Goal: Task Accomplishment & Management: Manage account settings

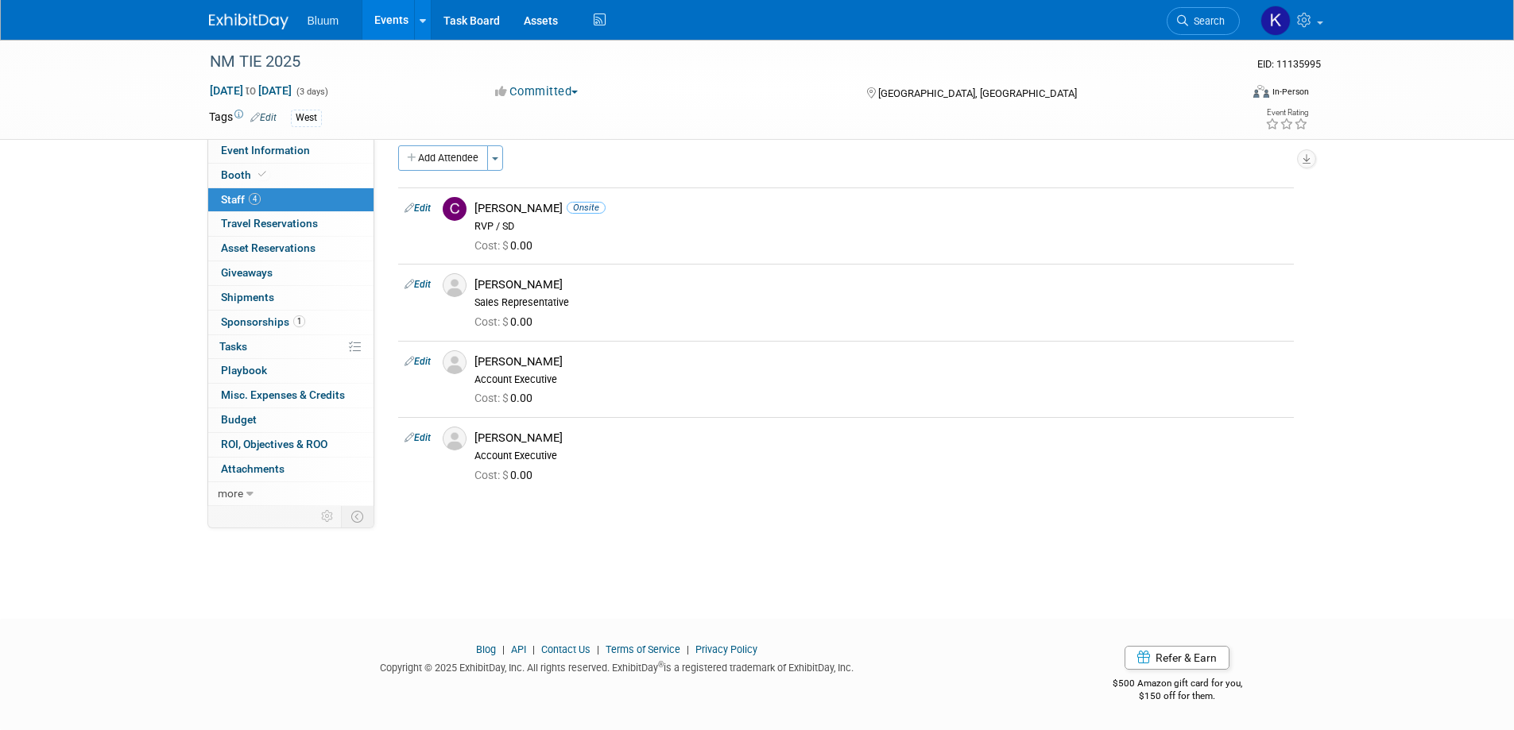
click at [392, 17] on link "Events" at bounding box center [391, 20] width 58 height 40
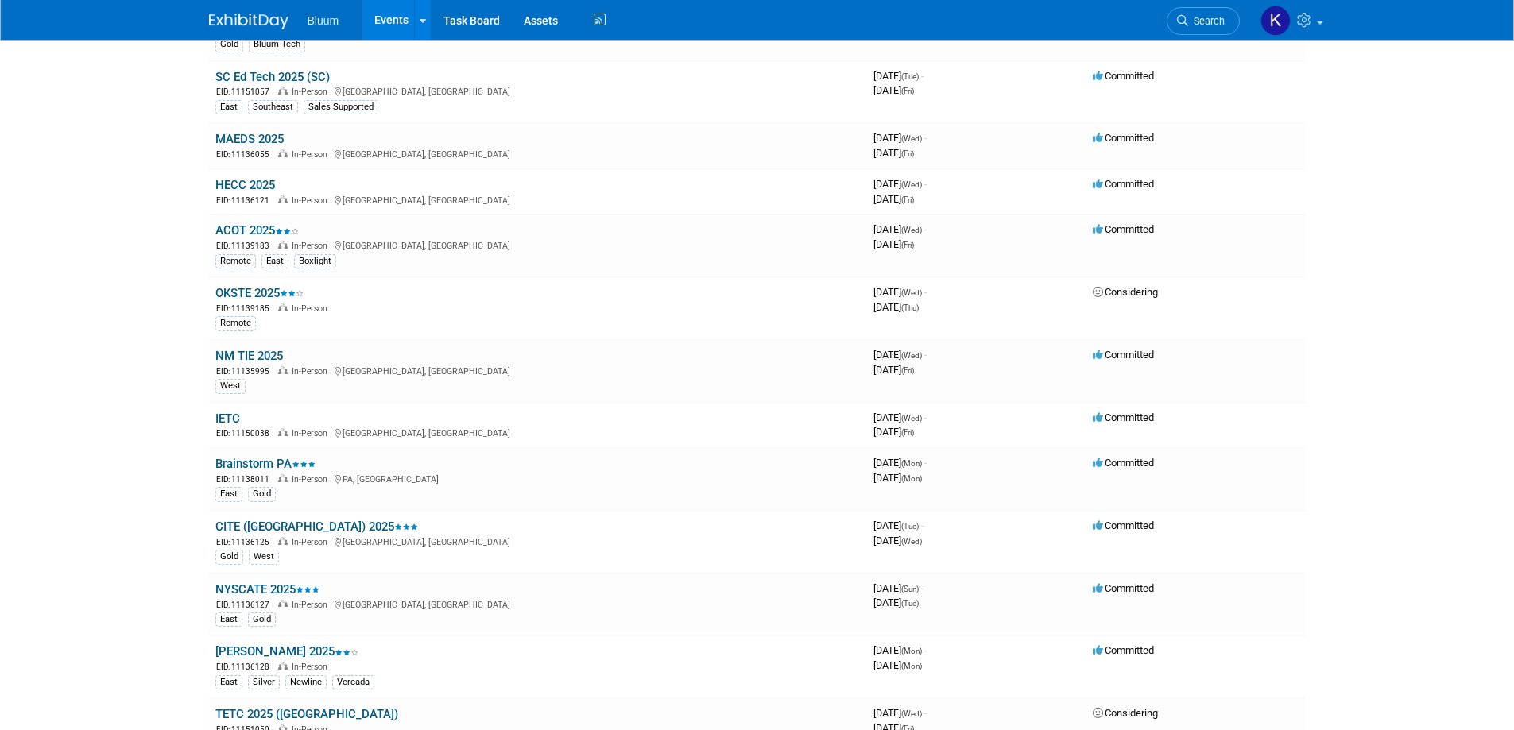
scroll to position [1192, 0]
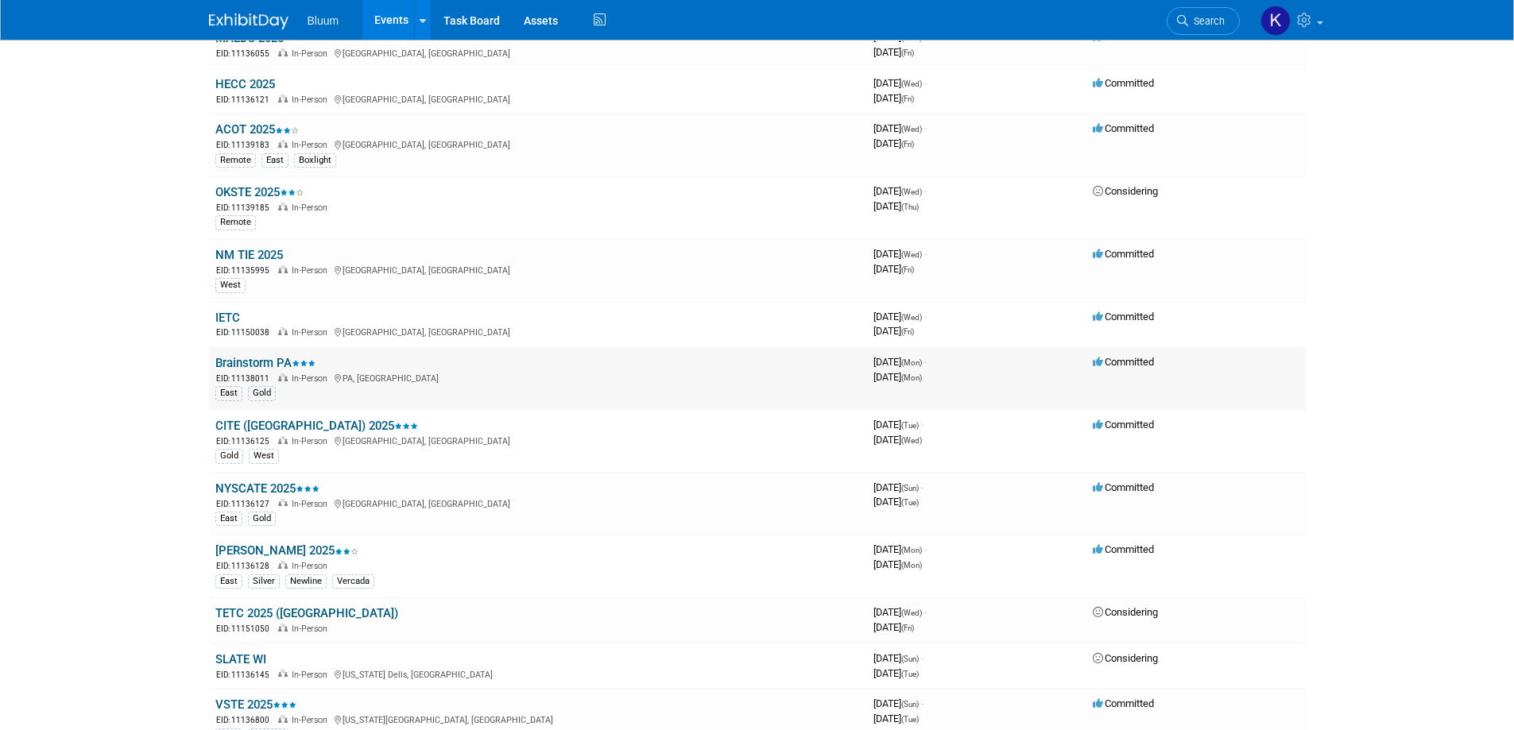
click at [265, 367] on link "Brainstorm PA" at bounding box center [265, 363] width 100 height 14
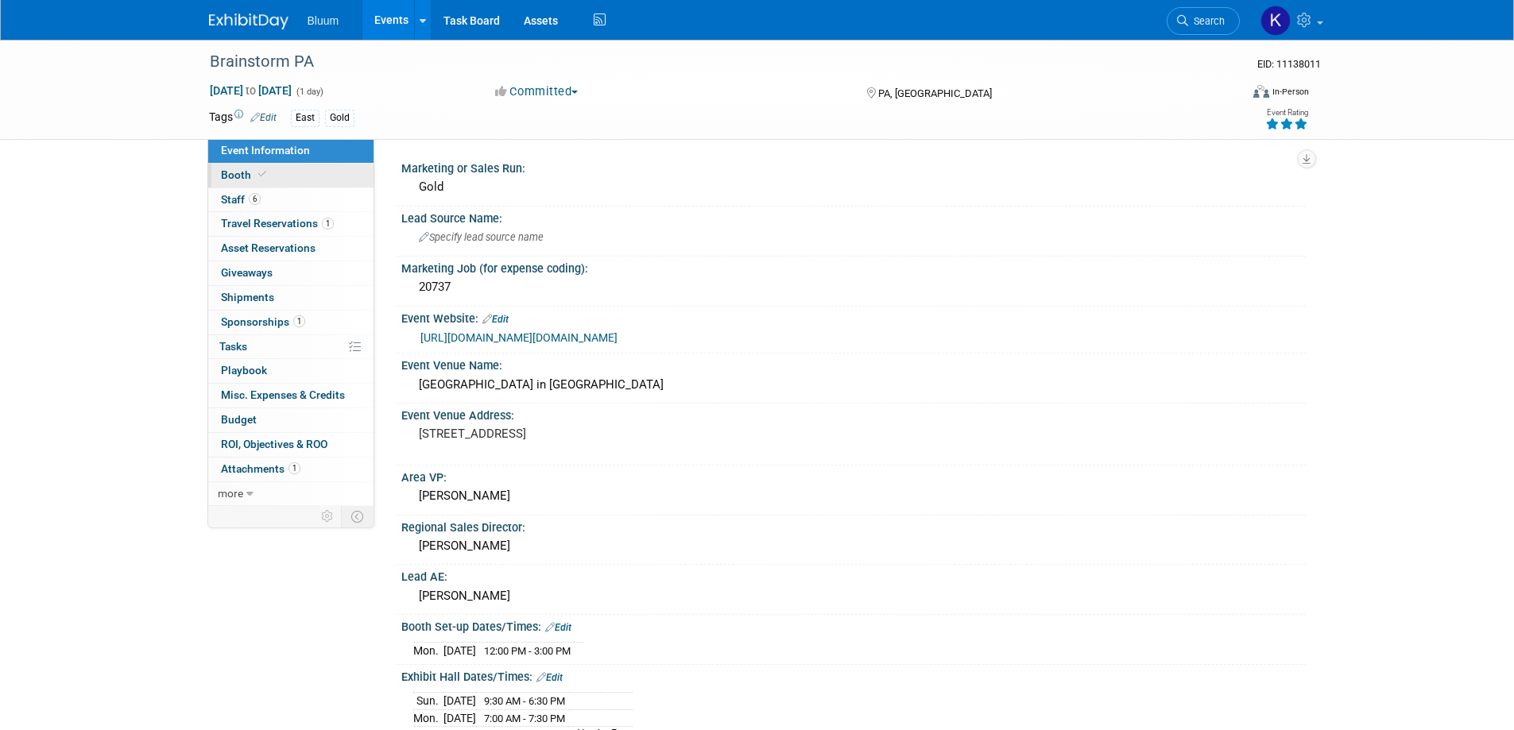
click at [234, 175] on span "Booth" at bounding box center [245, 175] width 48 height 13
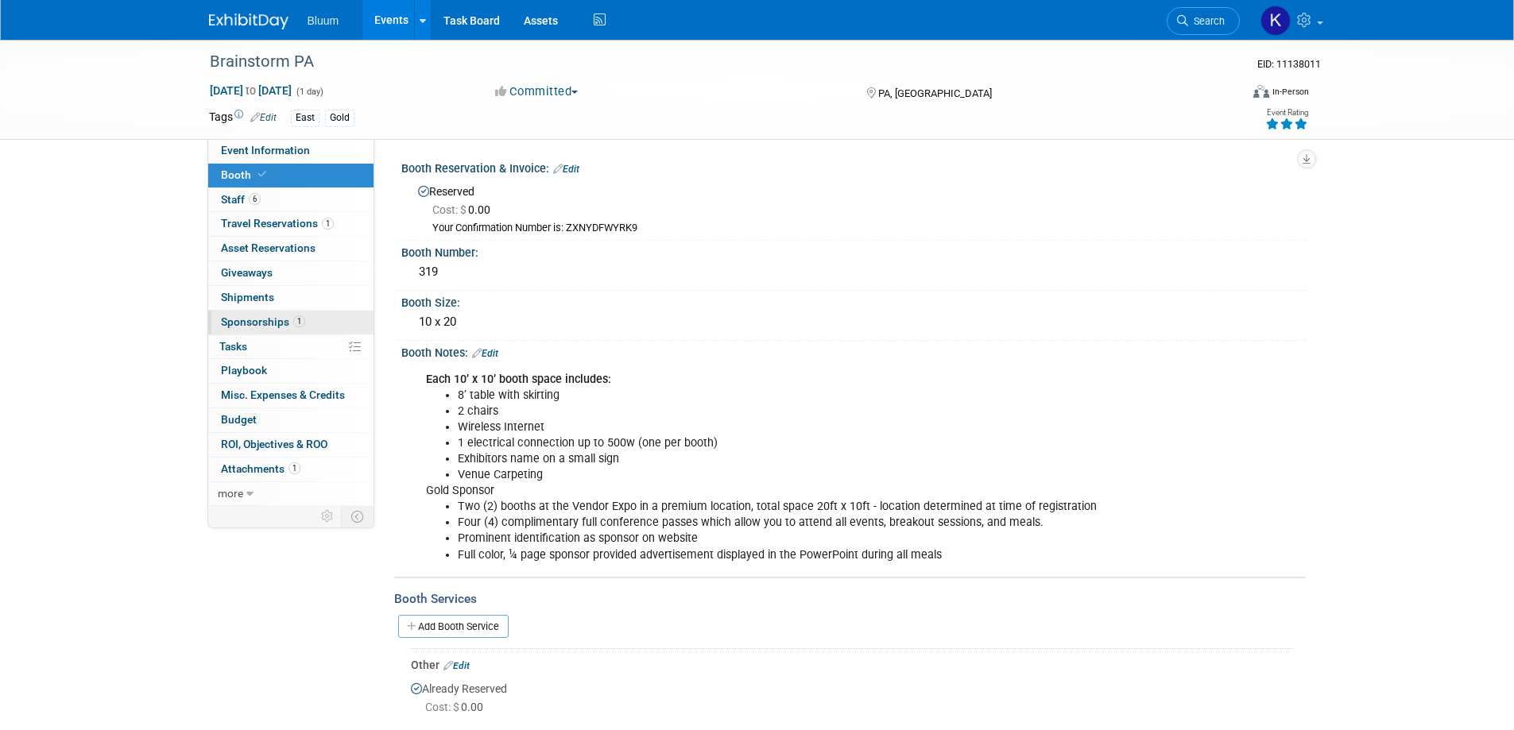
click at [257, 316] on span "Sponsorships 1" at bounding box center [263, 322] width 84 height 13
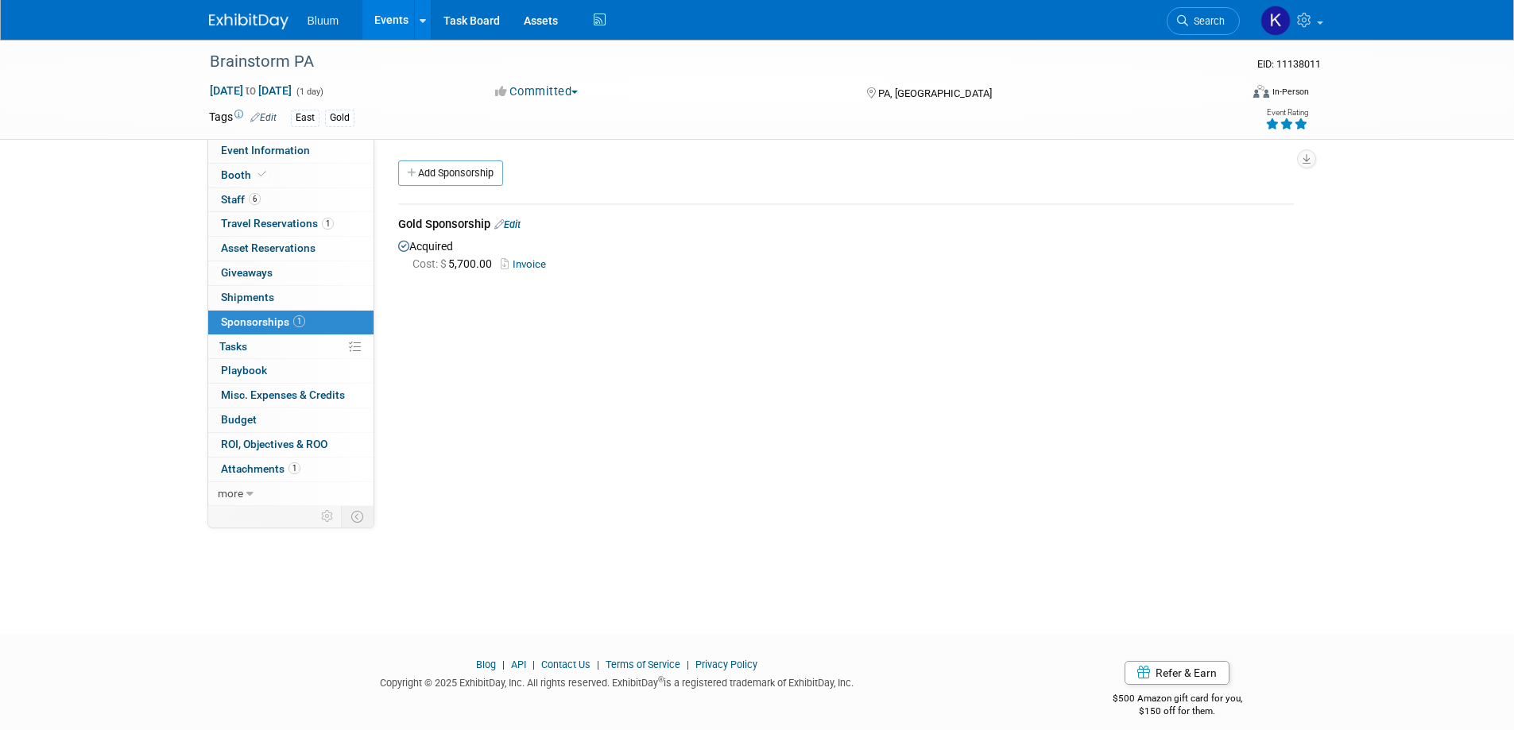
click at [530, 258] on link "Invoice" at bounding box center [527, 264] width 52 height 12
click at [238, 180] on link "Booth" at bounding box center [290, 176] width 165 height 24
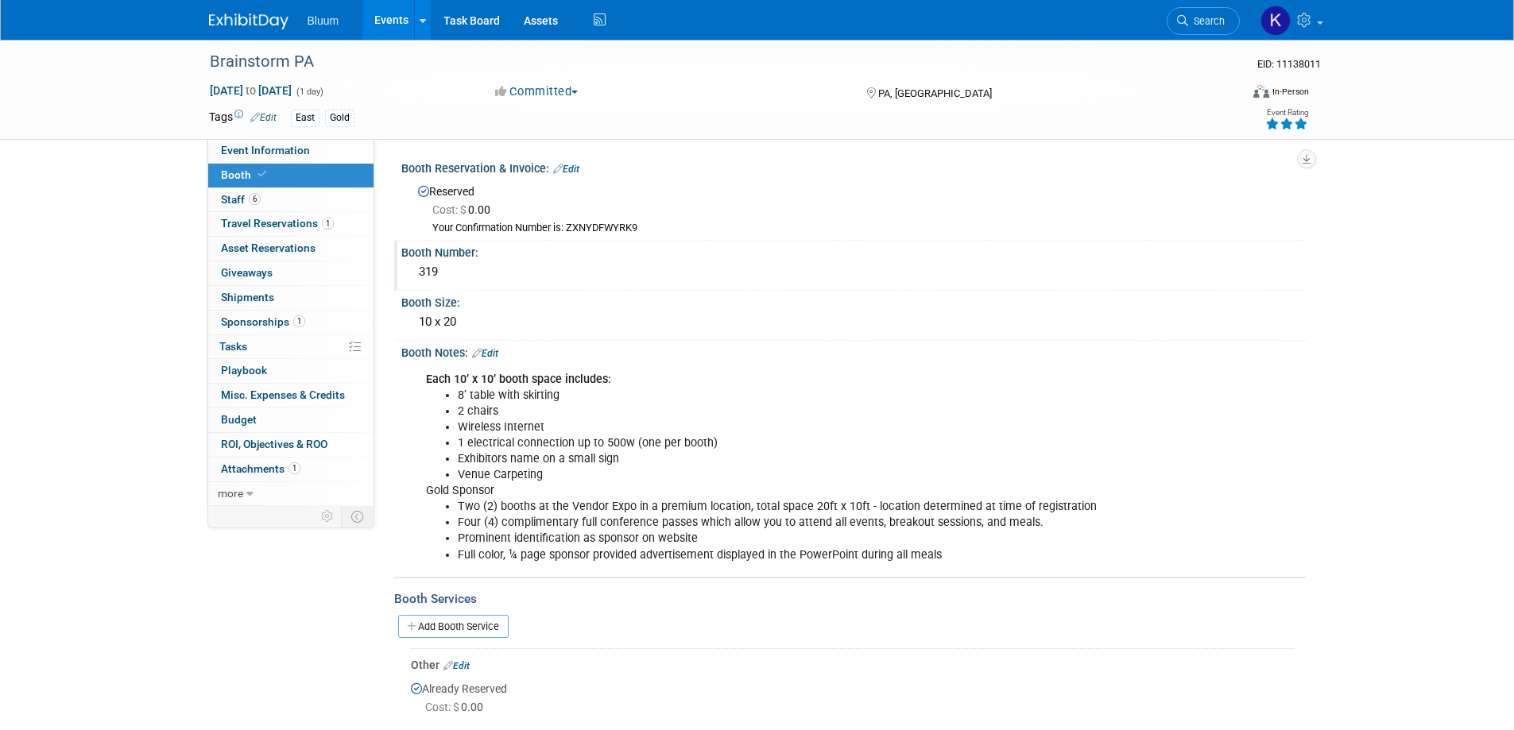
click at [446, 270] on div "319" at bounding box center [853, 272] width 881 height 25
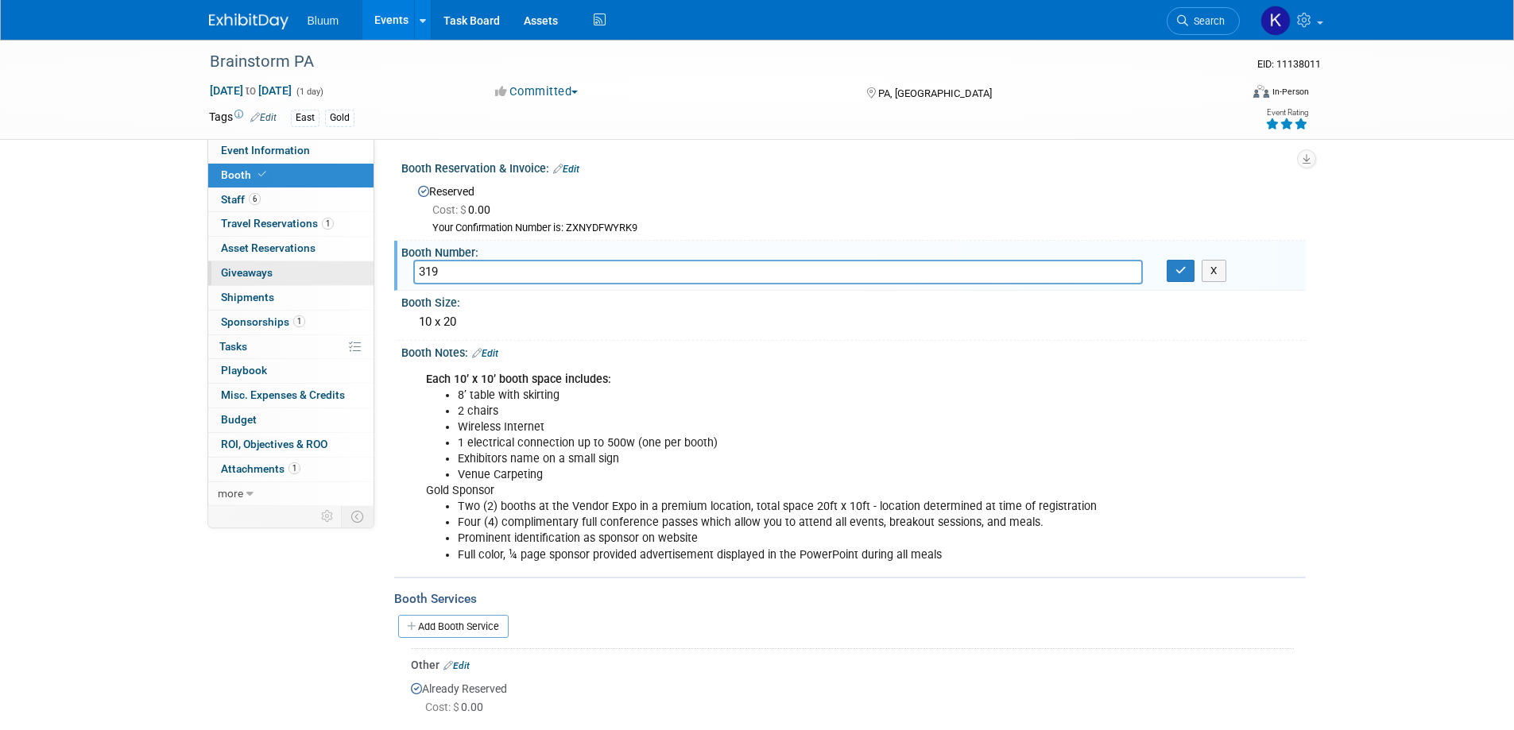
drag, startPoint x: 444, startPoint y: 270, endPoint x: 344, endPoint y: 266, distance: 100.2
click at [344, 266] on div "Event Information Event Info Booth Booth 6 Staff 6 Staff 1 Travel Reservations …" at bounding box center [757, 608] width 1121 height 1137
type input "419"
click at [1171, 273] on button "button" at bounding box center [1181, 271] width 29 height 22
